Goal: Information Seeking & Learning: Learn about a topic

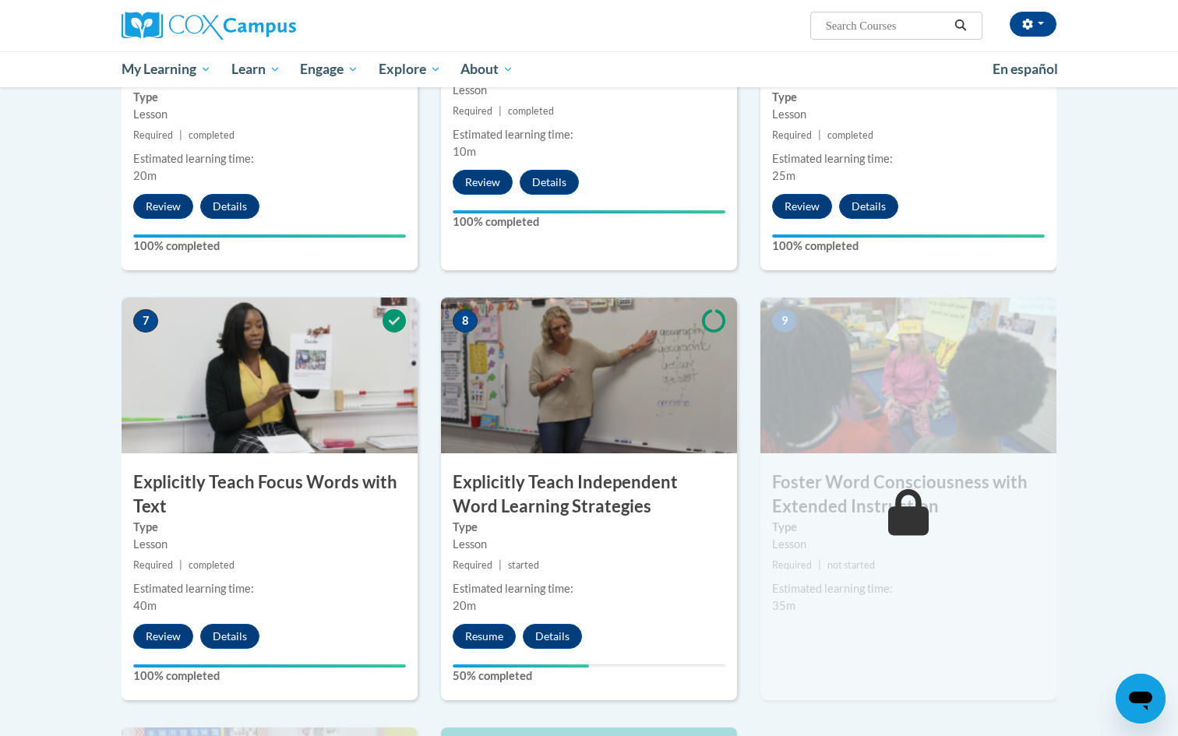
scroll to position [968, 0]
click at [484, 634] on button "Resume" at bounding box center [484, 637] width 63 height 25
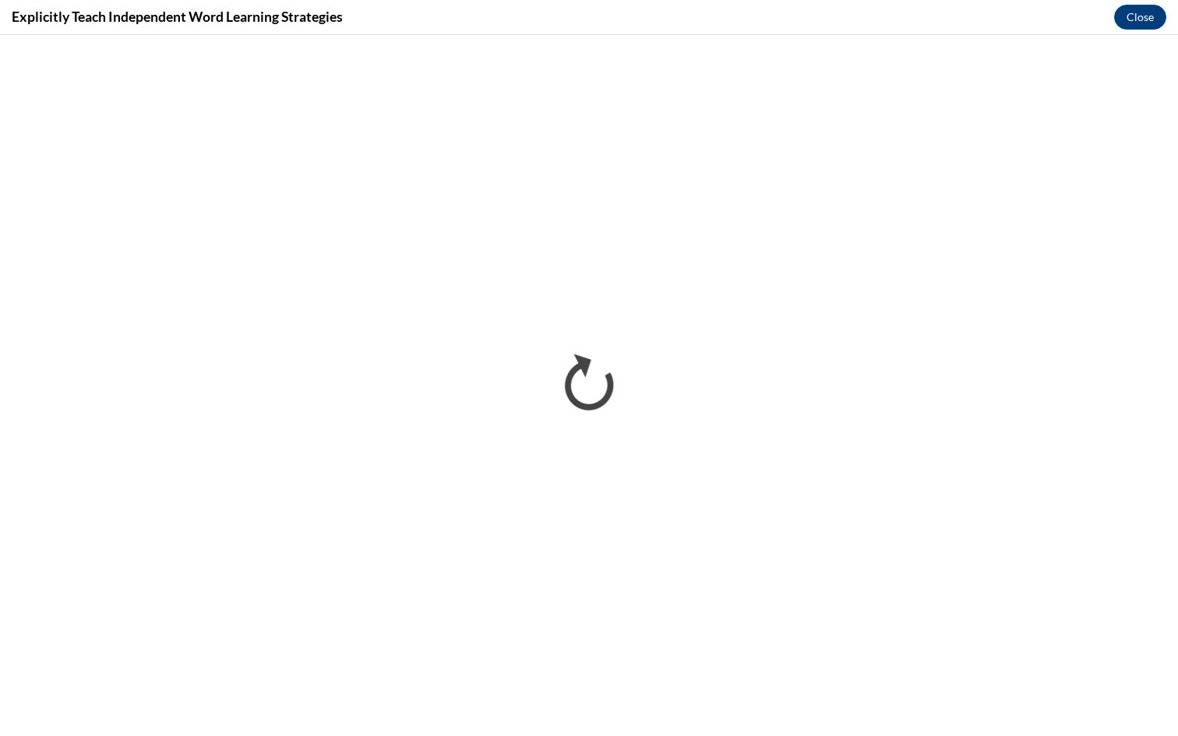
scroll to position [0, 0]
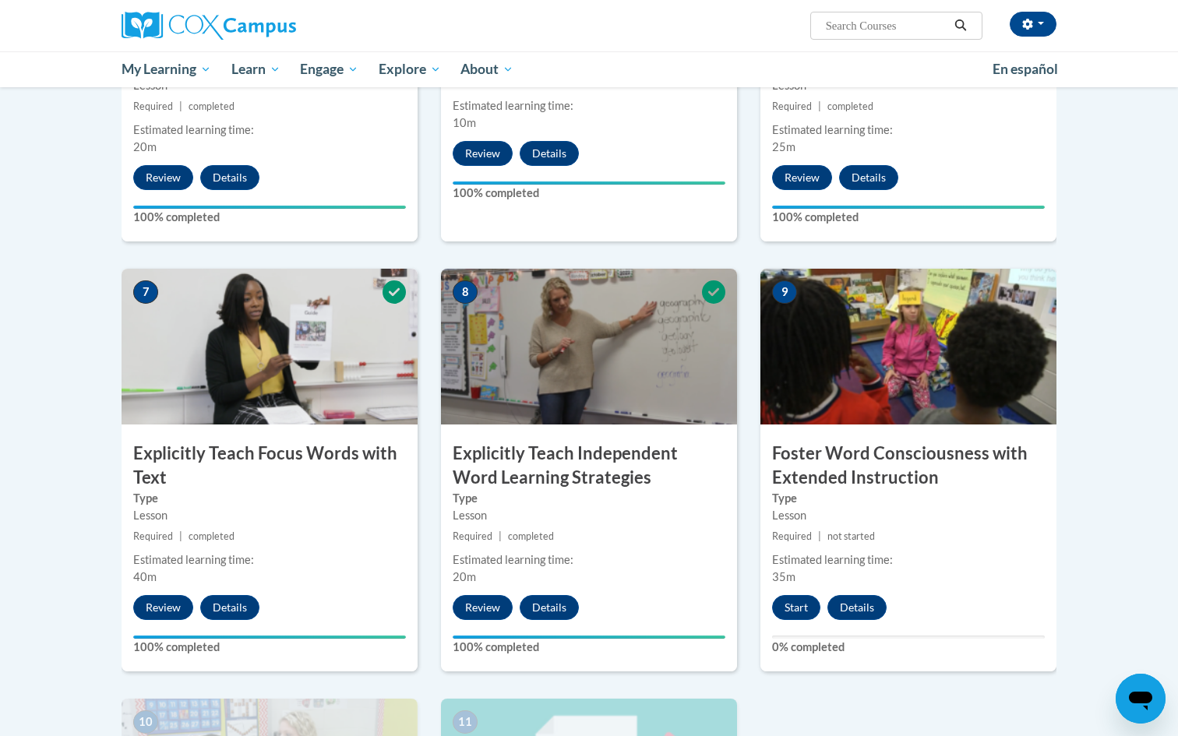
scroll to position [1004, 0]
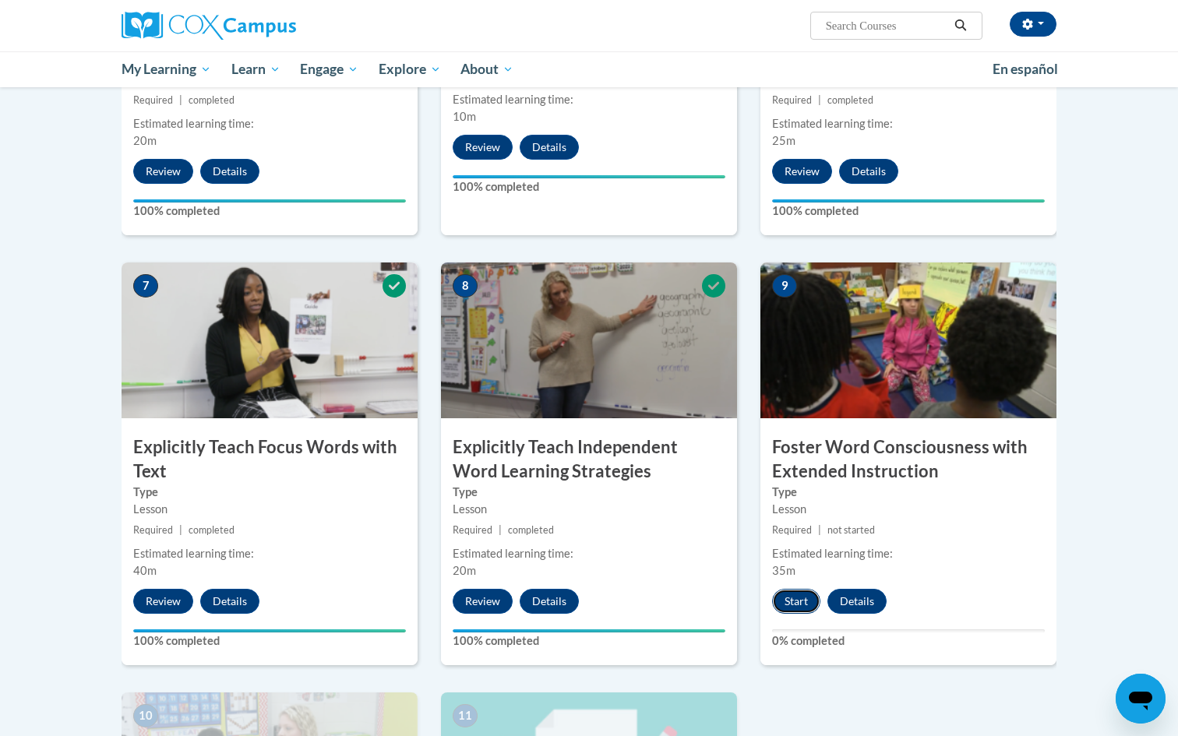
click at [787, 603] on button "Start" at bounding box center [796, 601] width 48 height 25
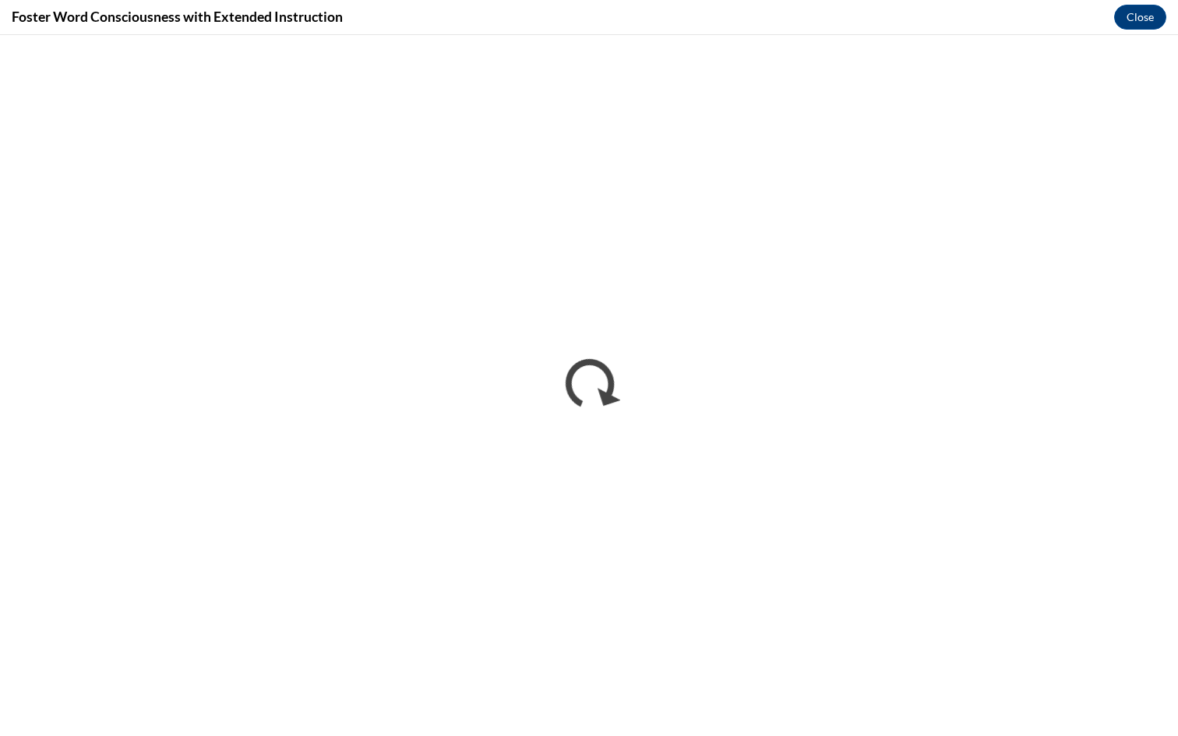
scroll to position [0, 0]
